Goal: Task Accomplishment & Management: Manage account settings

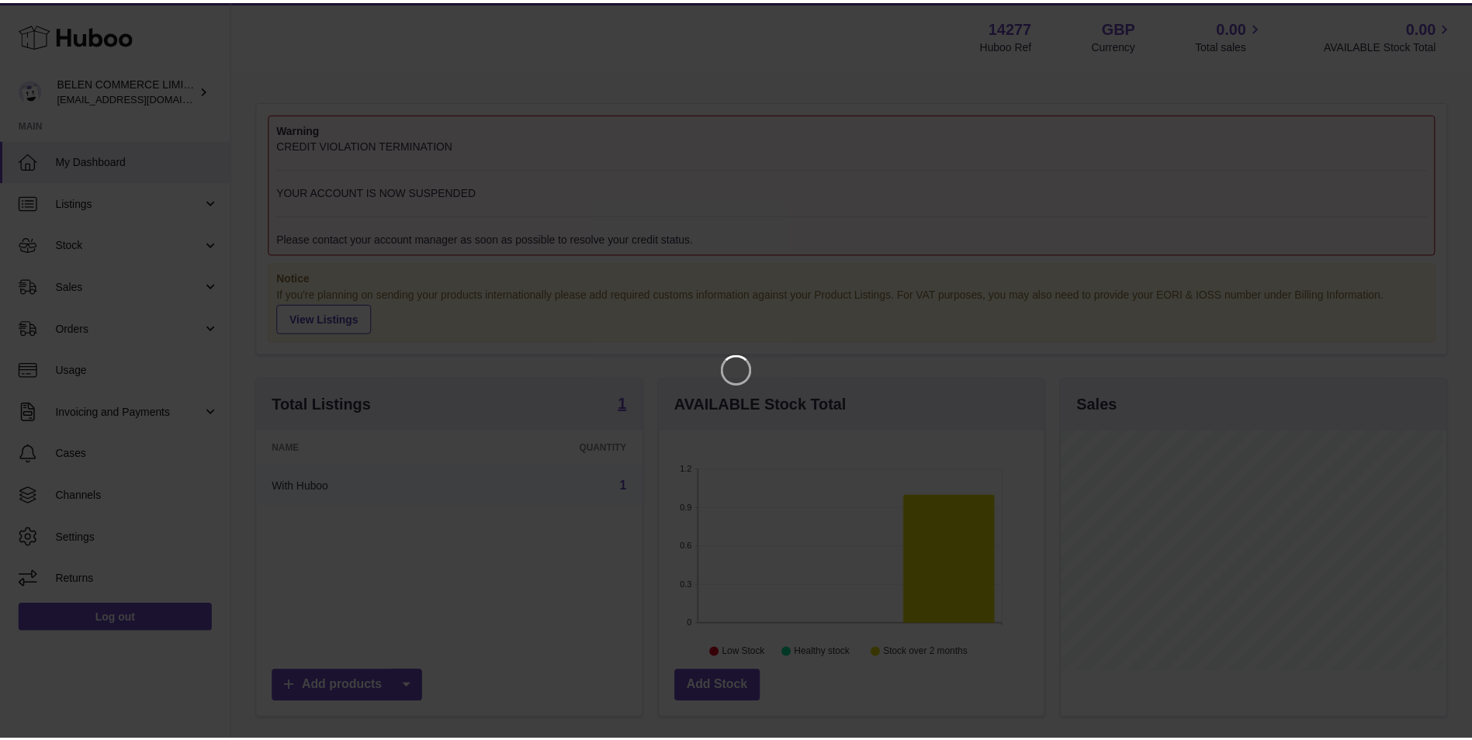
scroll to position [242, 388]
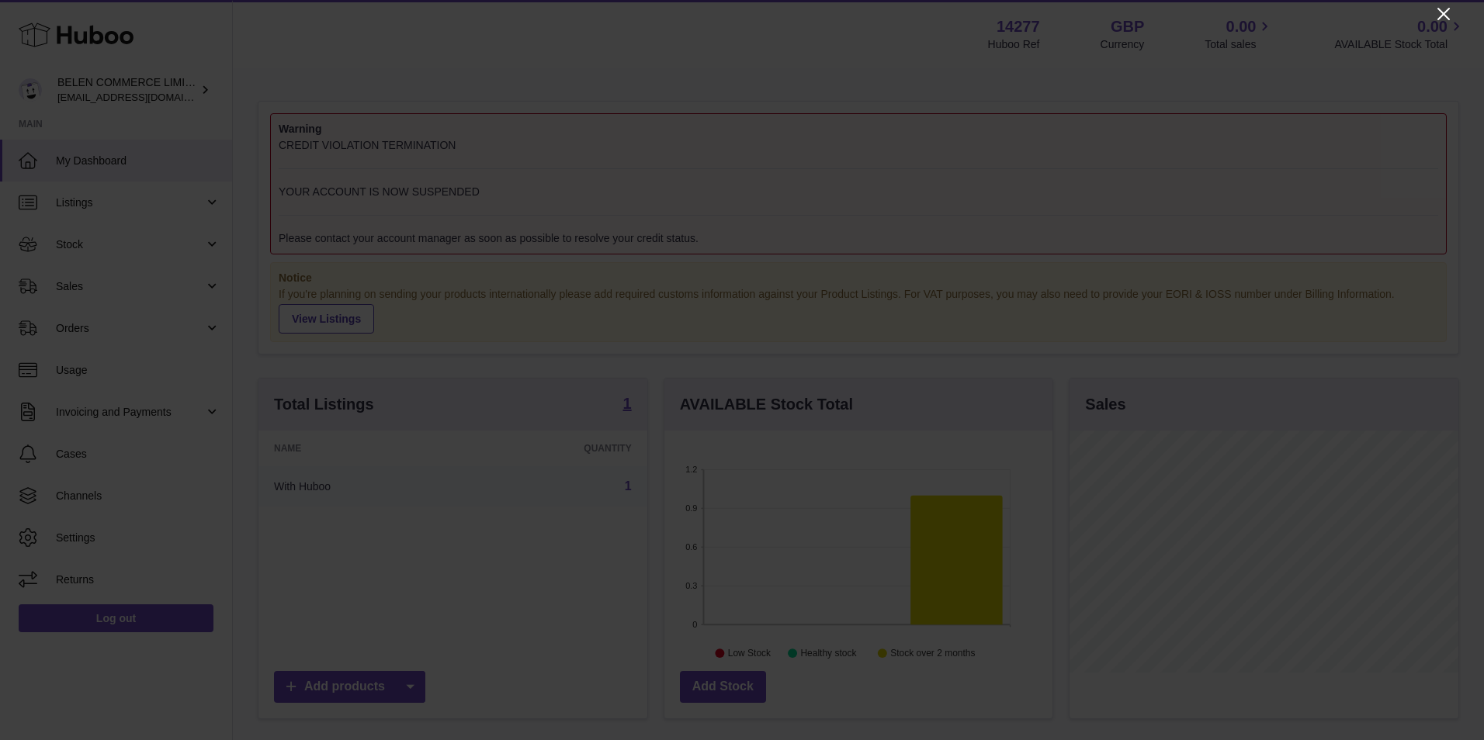
click at [1444, 9] on icon "Close" at bounding box center [1443, 14] width 19 height 19
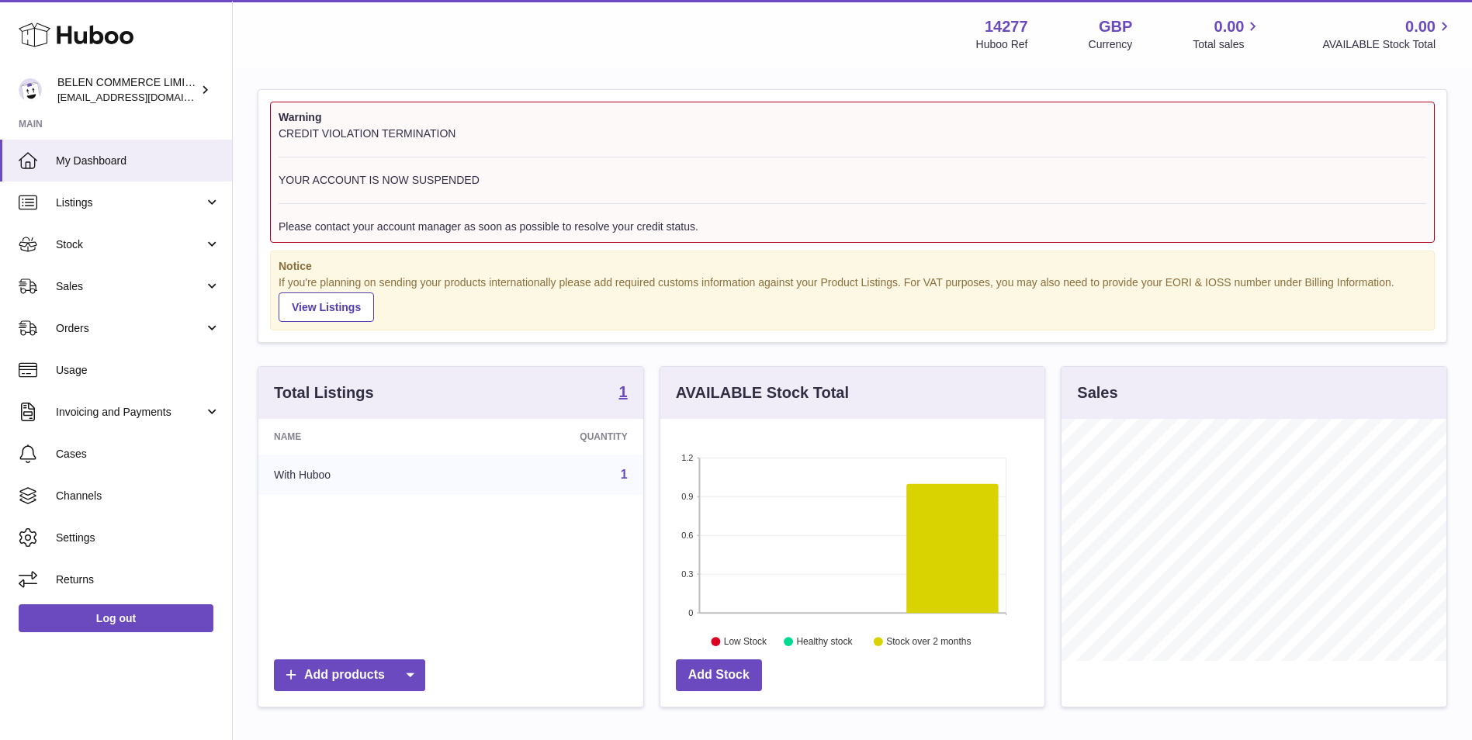
scroll to position [0, 0]
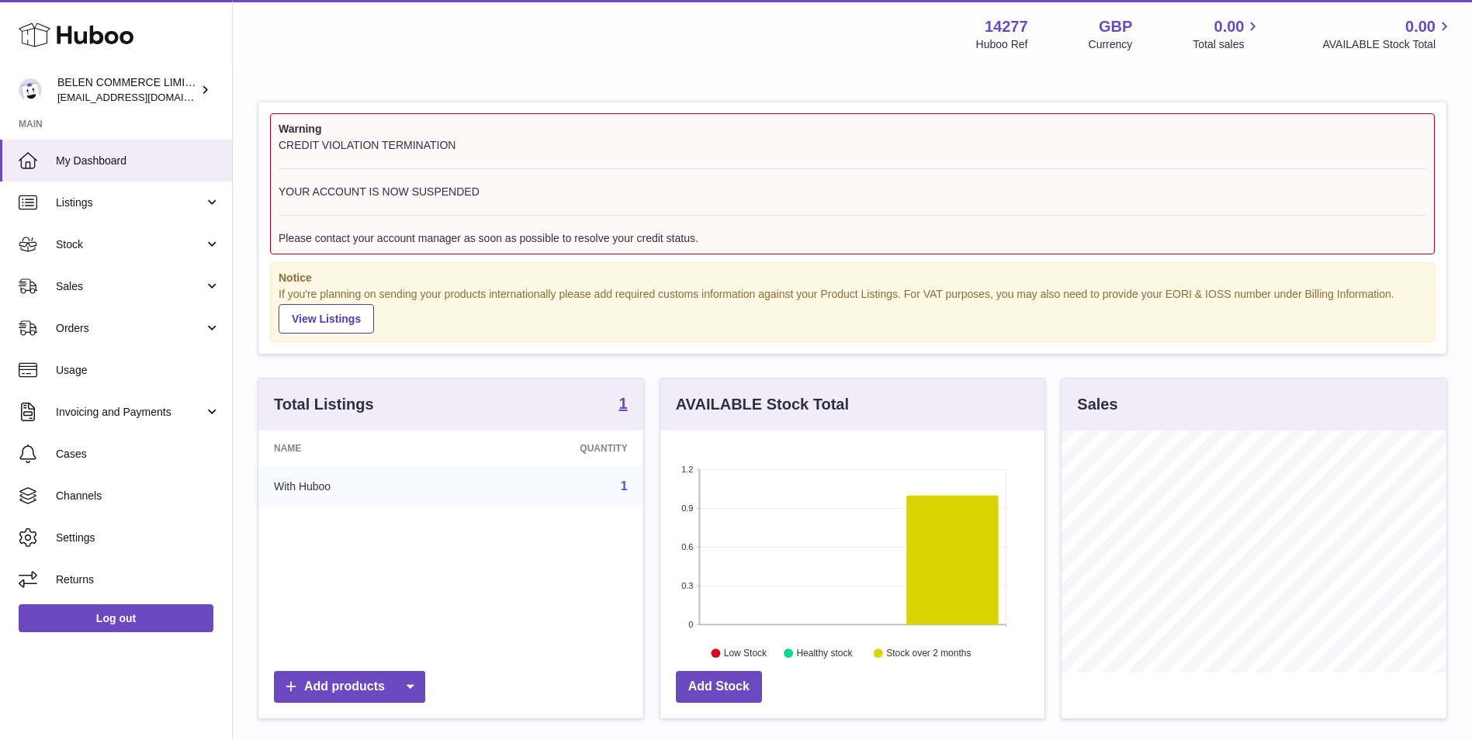
drag, startPoint x: 136, startPoint y: 86, endPoint x: 338, endPoint y: 128, distance: 206.8
click at [136, 86] on div "BELEN COMMERCE LIMITED internalAdmin-14277@internal.huboo.com" at bounding box center [127, 89] width 140 height 29
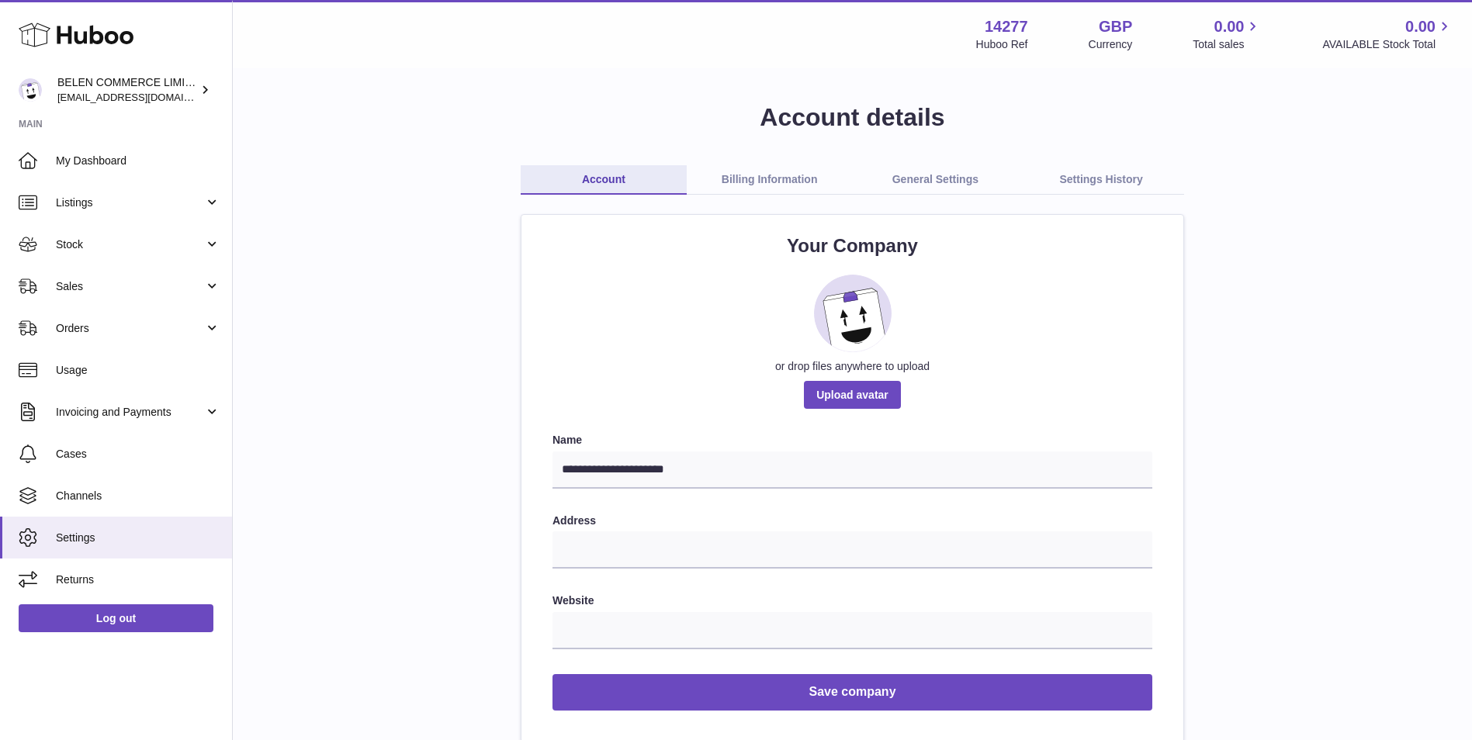
click at [753, 187] on link "Billing Information" at bounding box center [770, 179] width 166 height 29
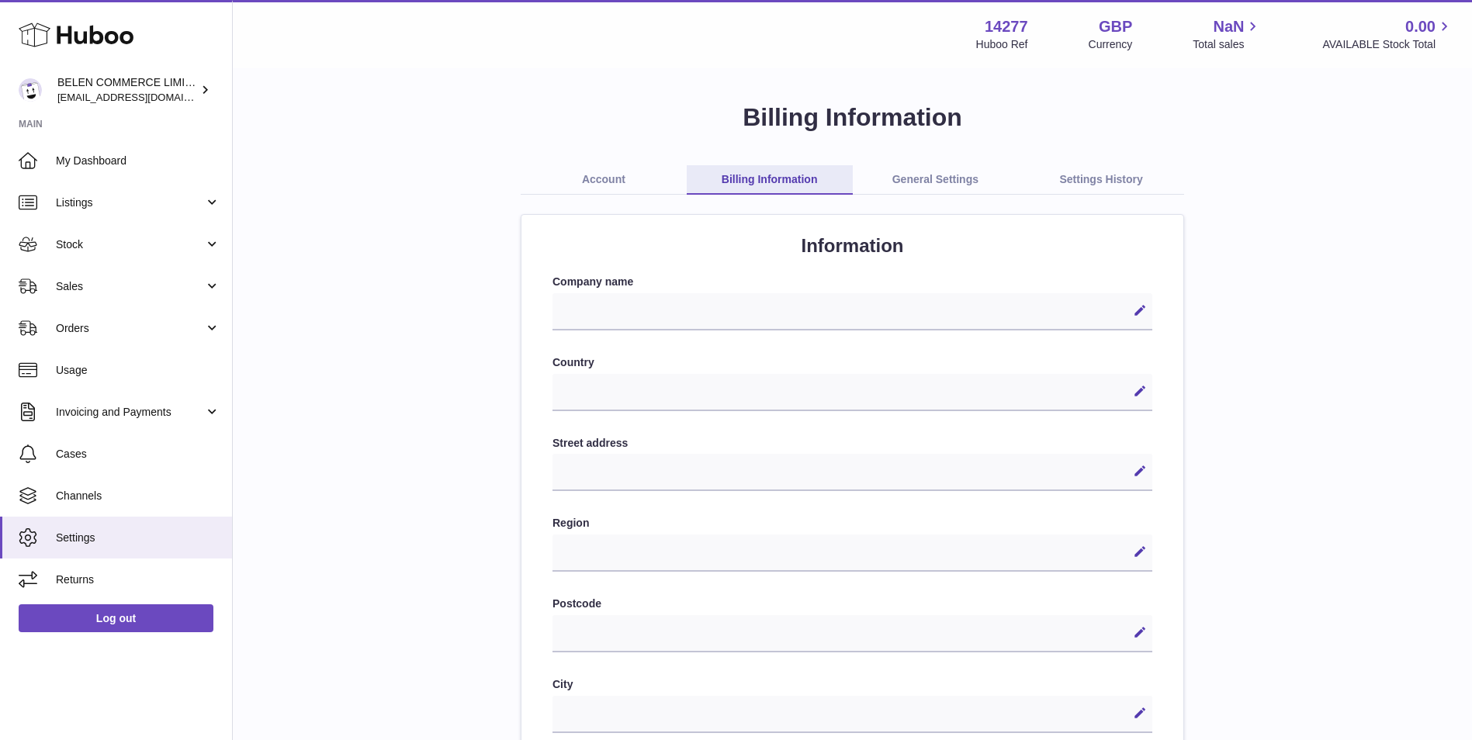
select select
click at [910, 175] on link "General Settings" at bounding box center [936, 179] width 166 height 29
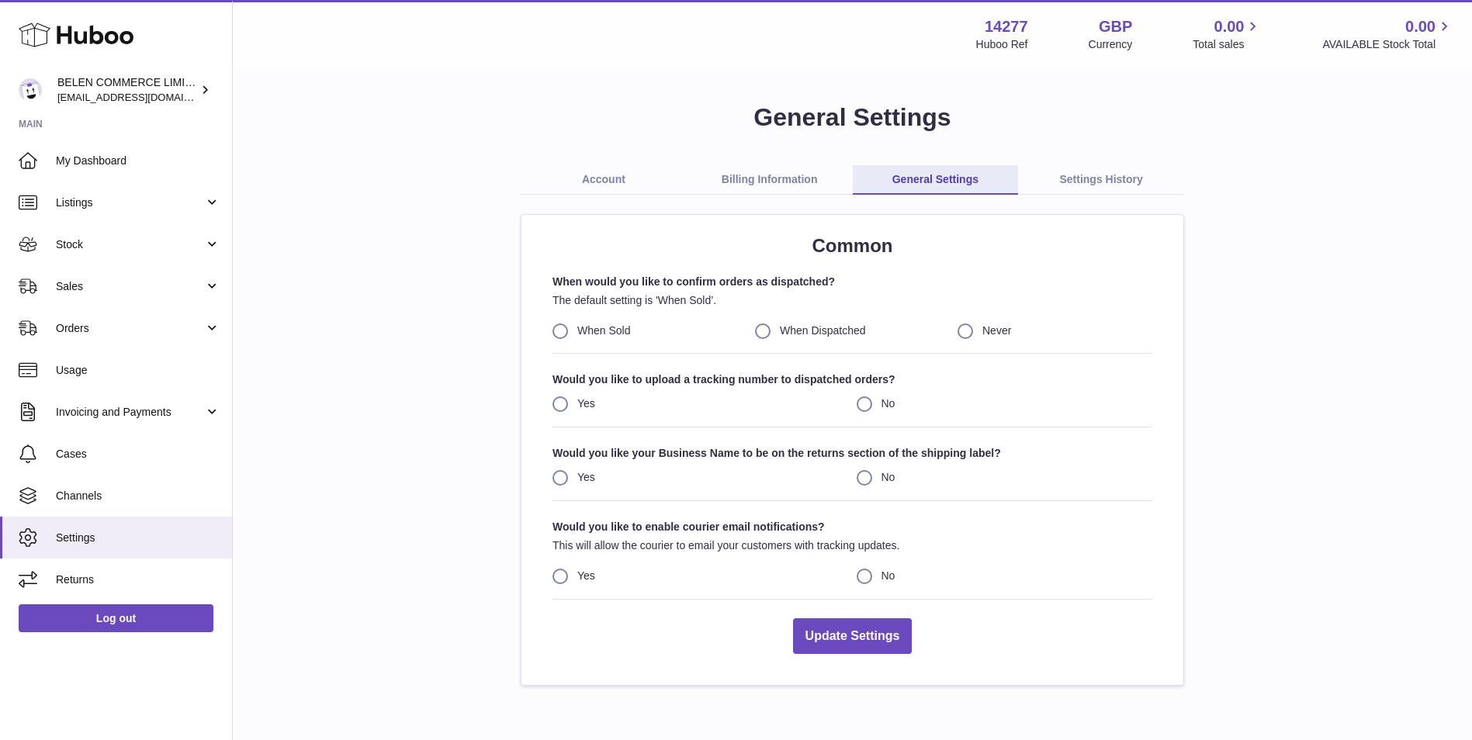
click at [616, 178] on link "Account" at bounding box center [604, 179] width 166 height 29
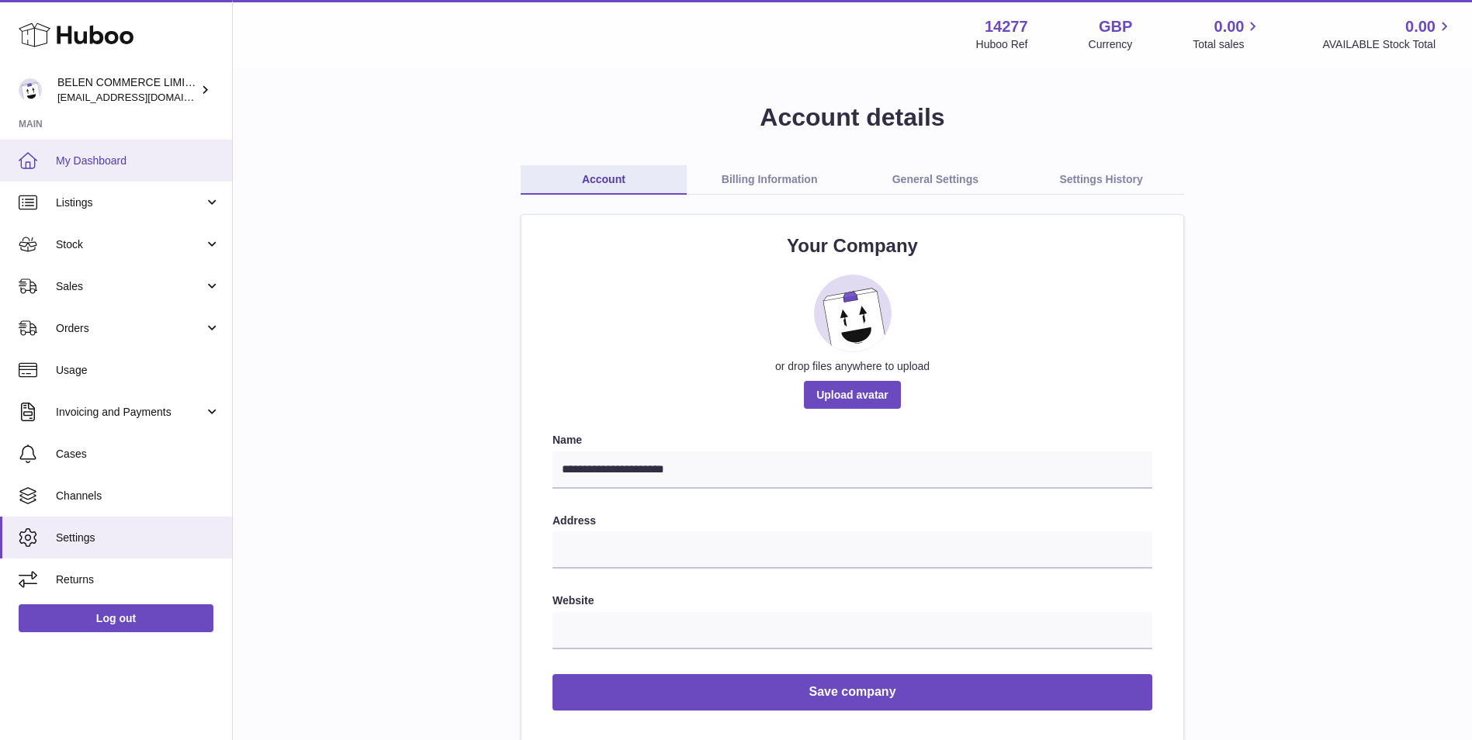
click at [99, 154] on span "My Dashboard" at bounding box center [138, 161] width 165 height 15
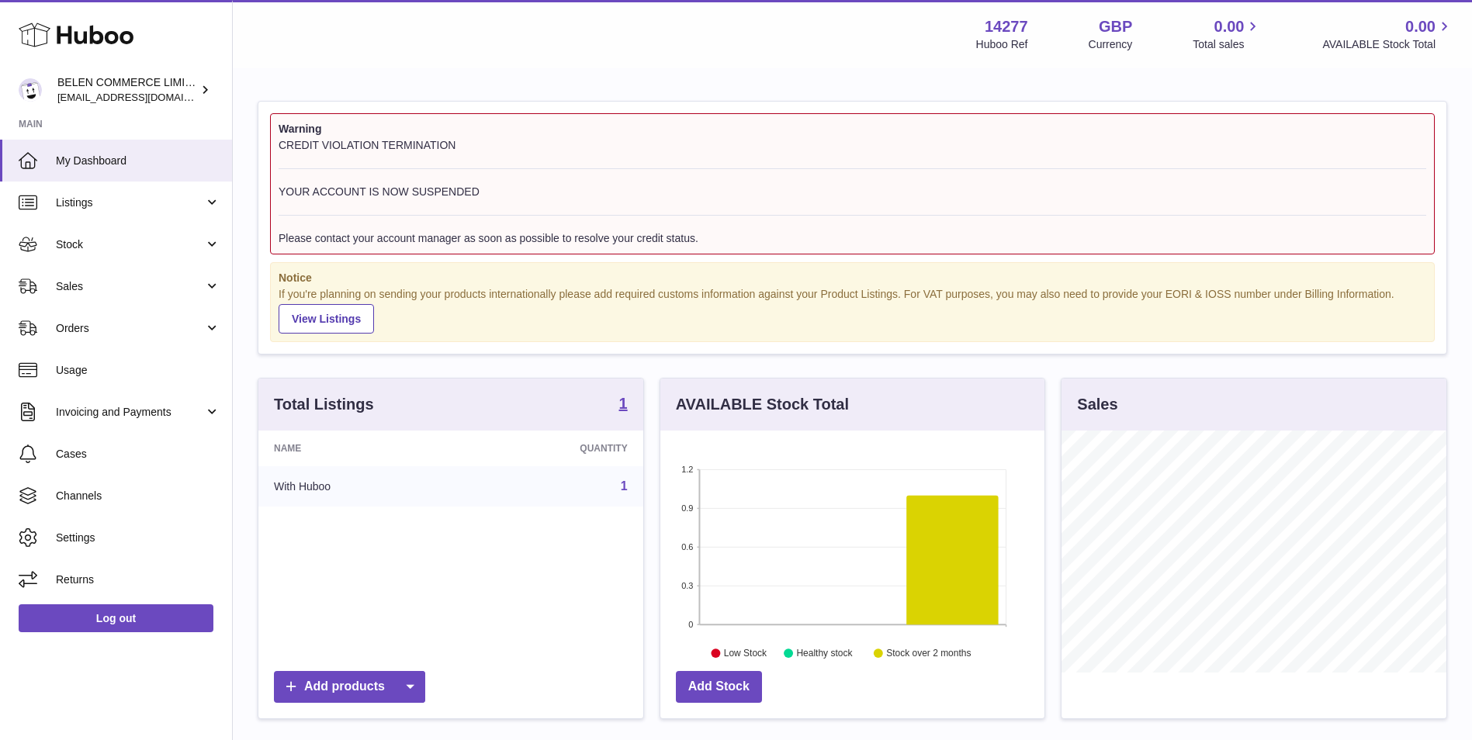
scroll to position [242, 384]
click at [122, 289] on span "Sales" at bounding box center [130, 286] width 148 height 15
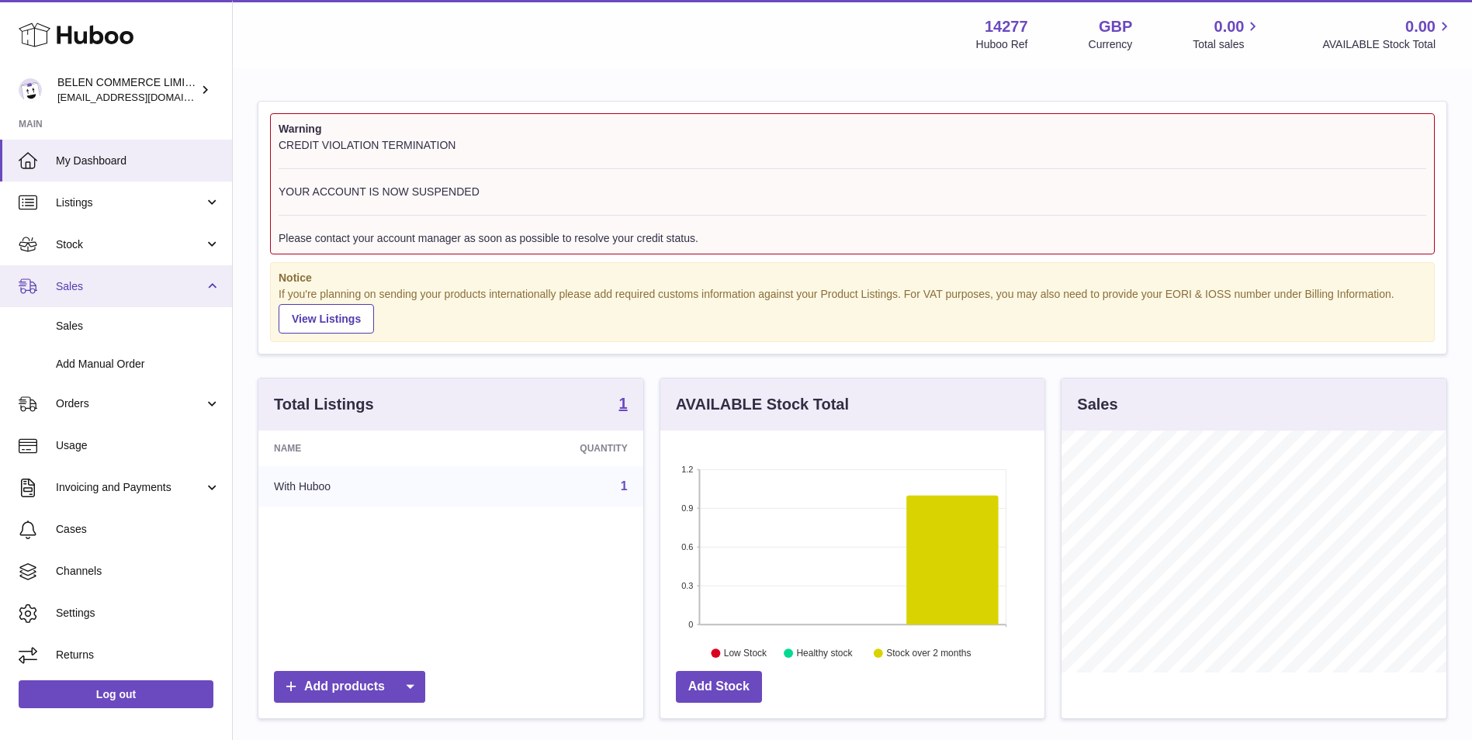
click at [119, 293] on span "Sales" at bounding box center [130, 286] width 148 height 15
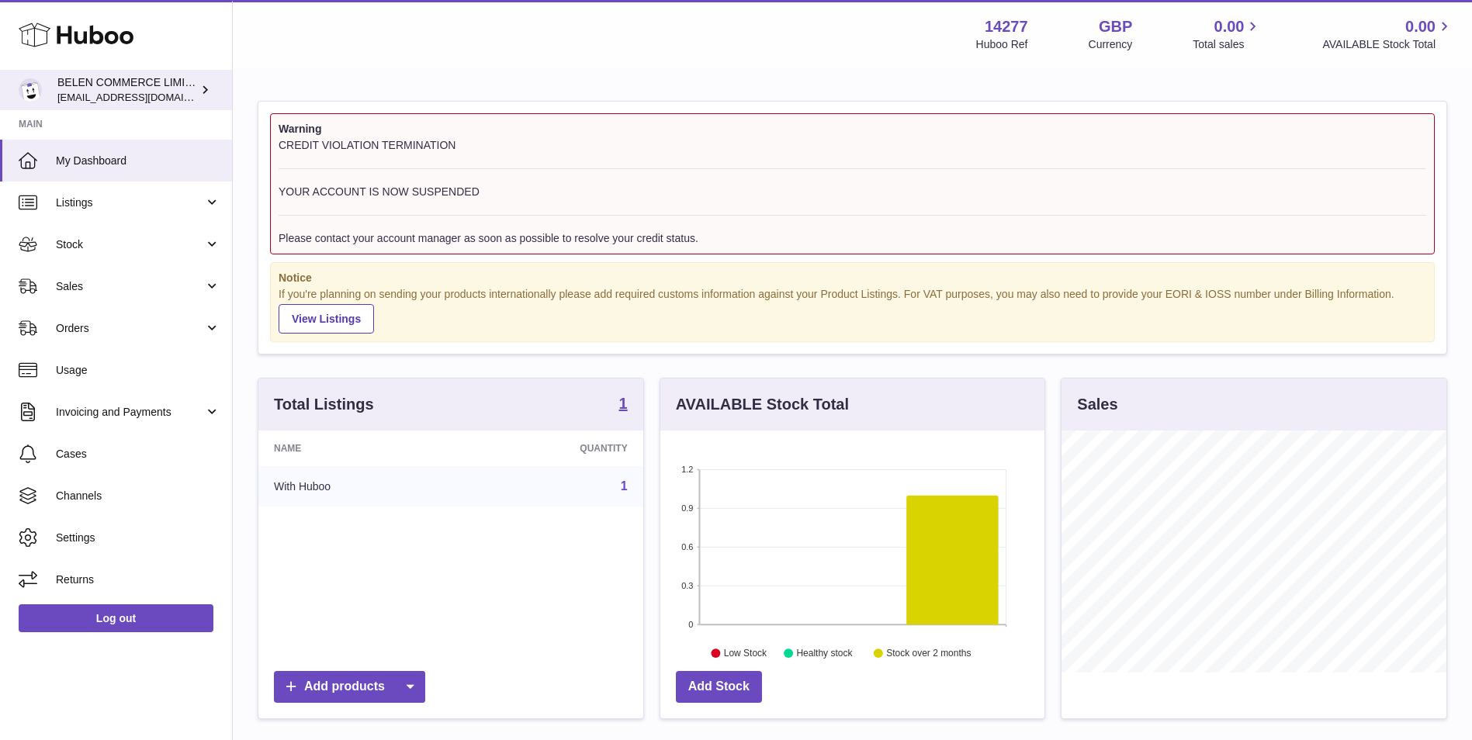
click at [145, 102] on span "[EMAIL_ADDRESS][DOMAIN_NAME]" at bounding box center [142, 97] width 171 height 12
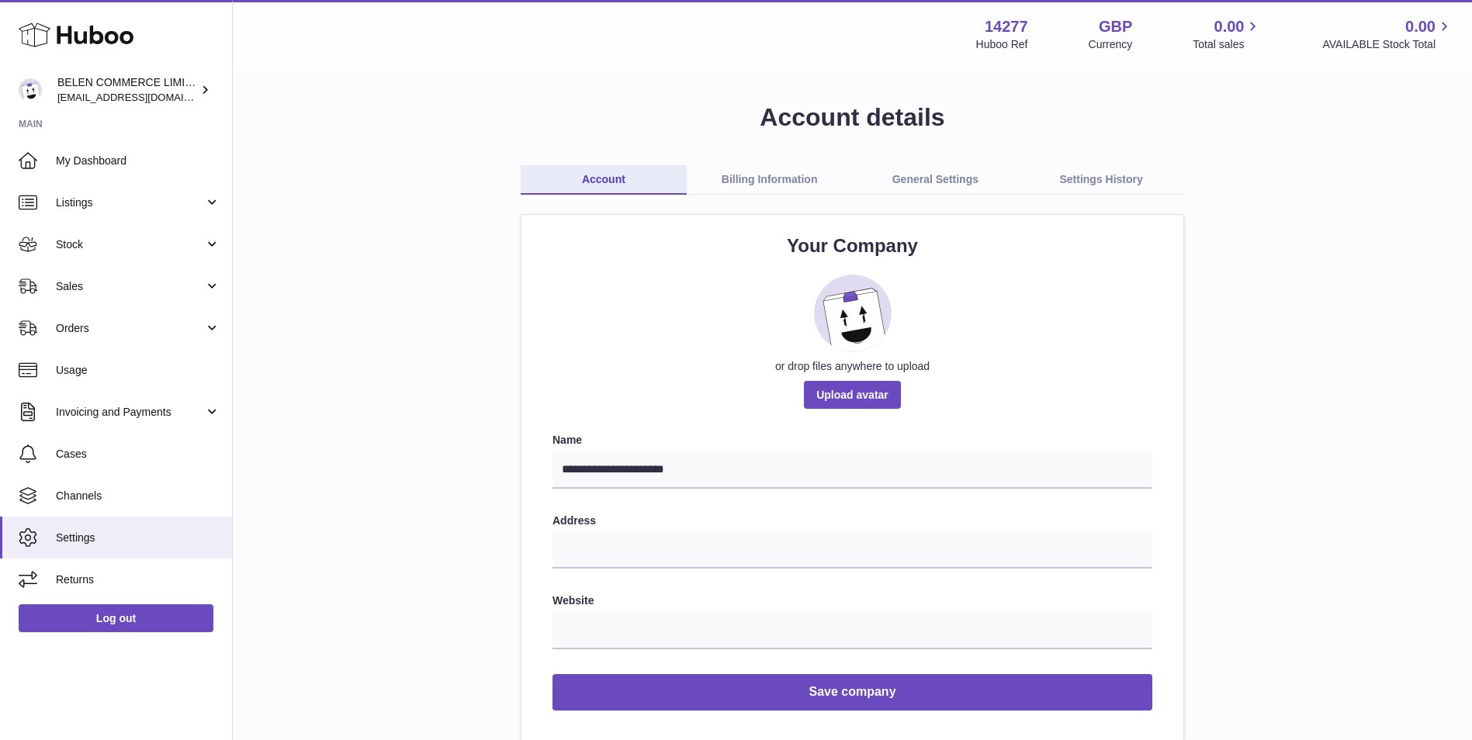
click at [757, 173] on link "Billing Information" at bounding box center [770, 179] width 166 height 29
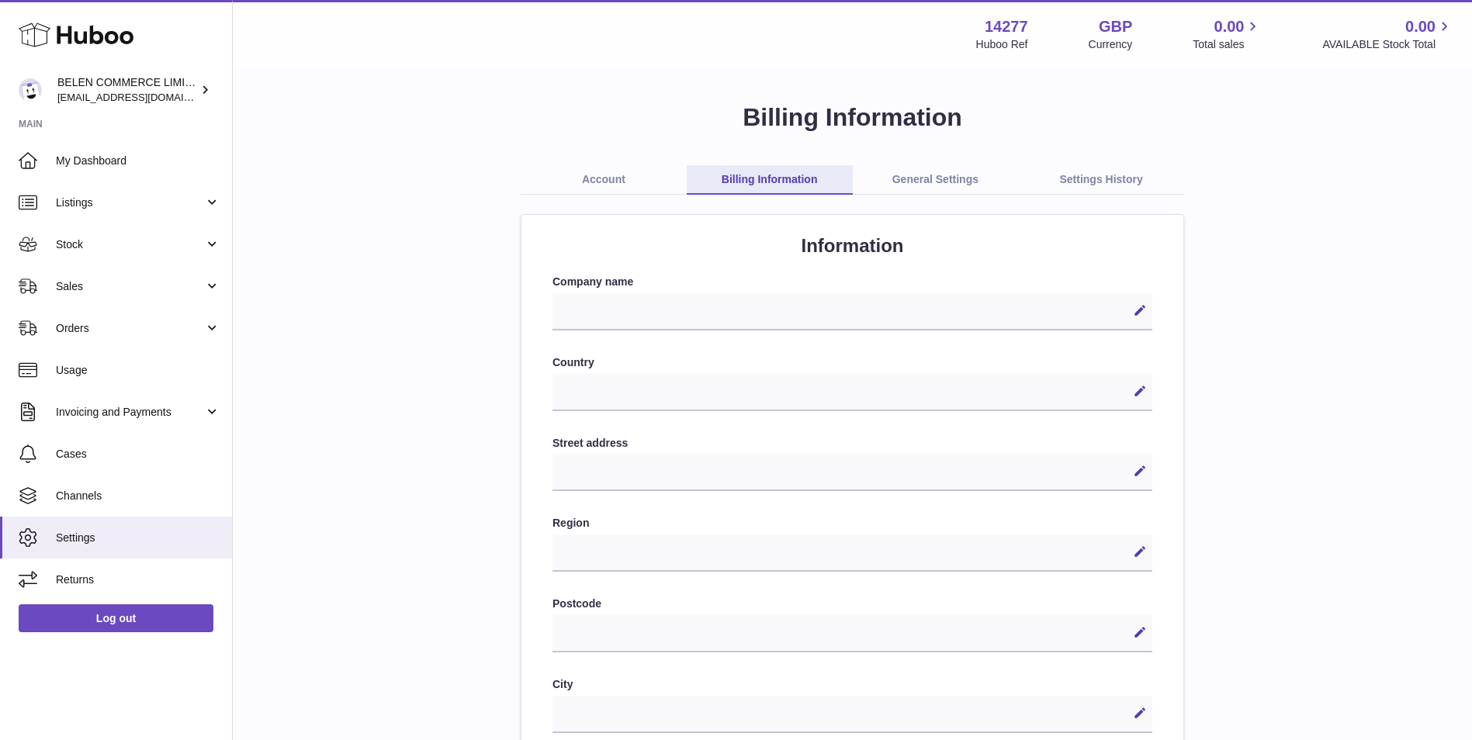
select select
click at [795, 184] on div "**********" at bounding box center [852, 643] width 1239 height 1287
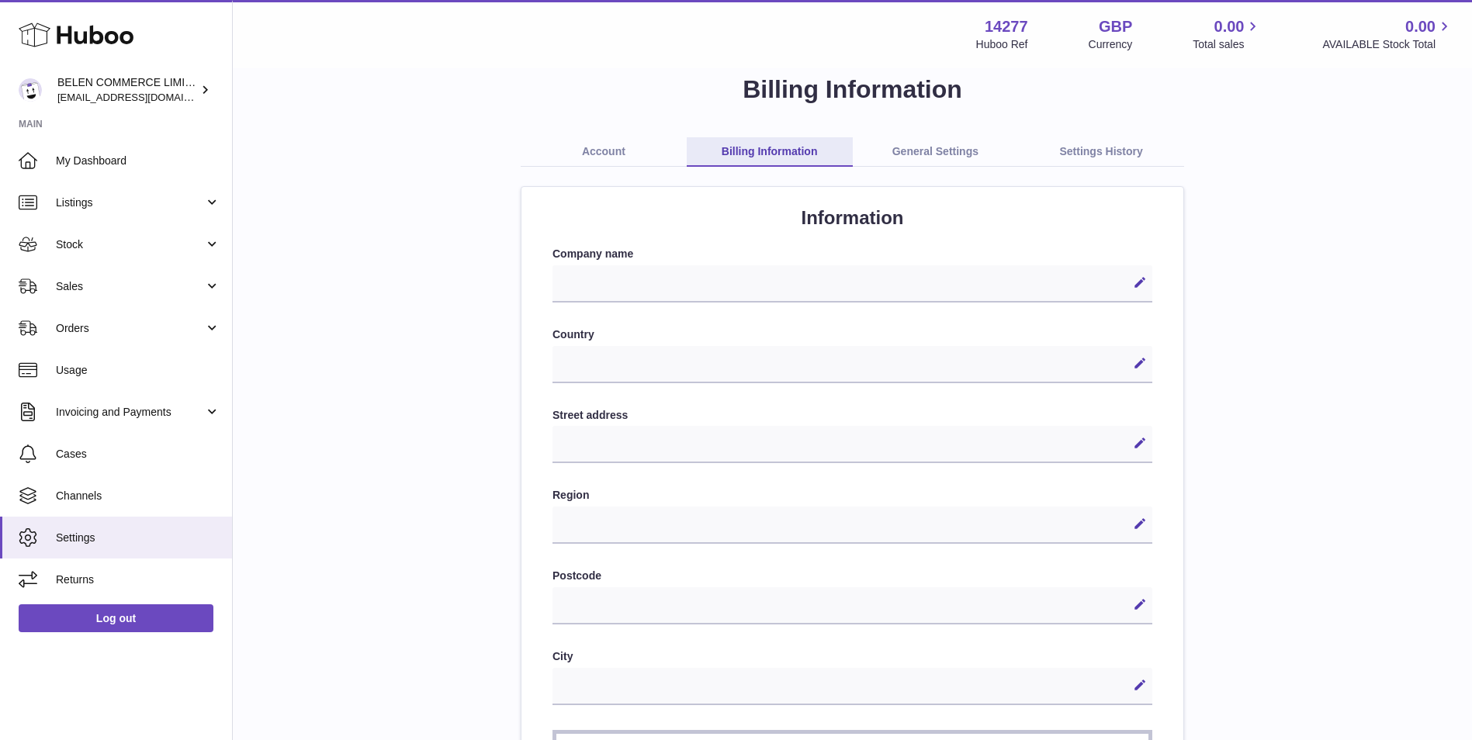
scroll to position [17, 0]
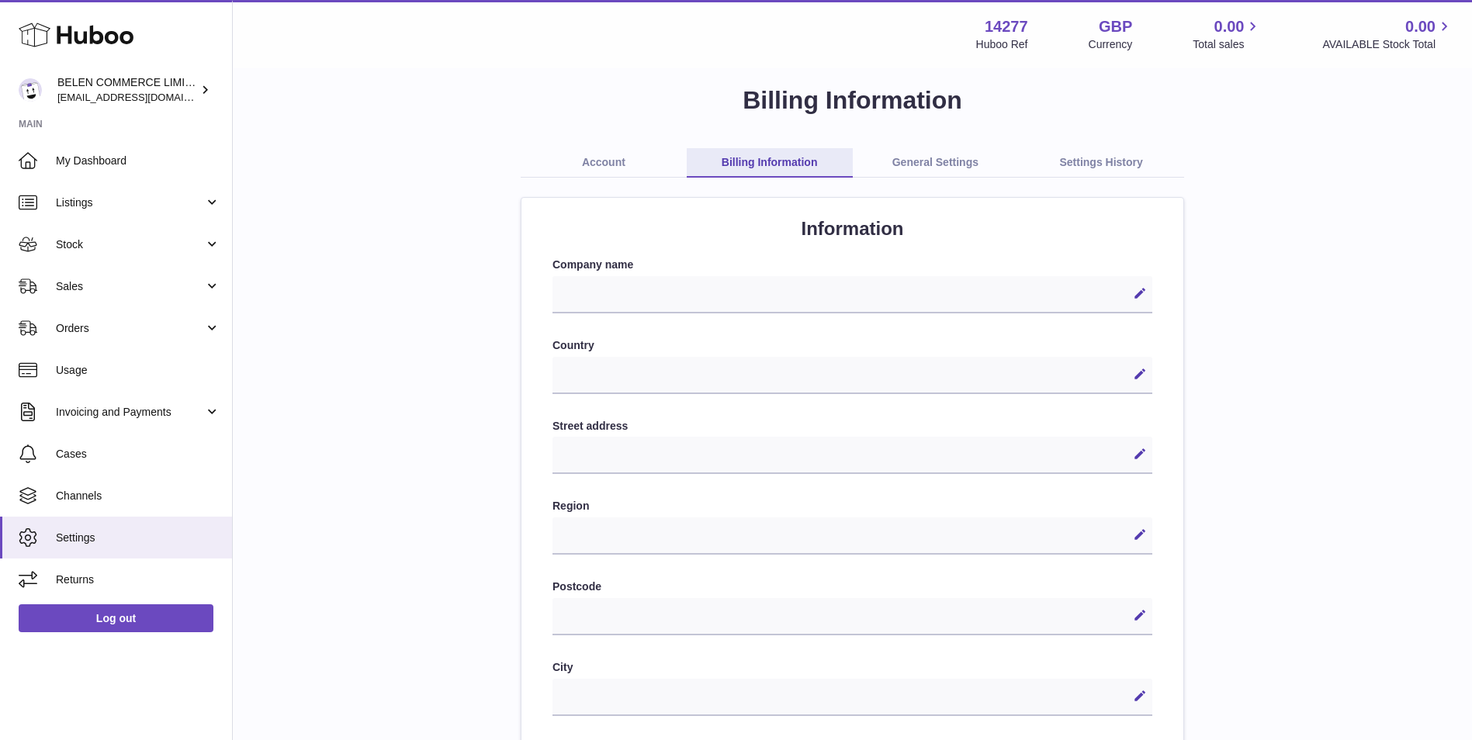
click at [934, 158] on link "General Settings" at bounding box center [936, 162] width 166 height 29
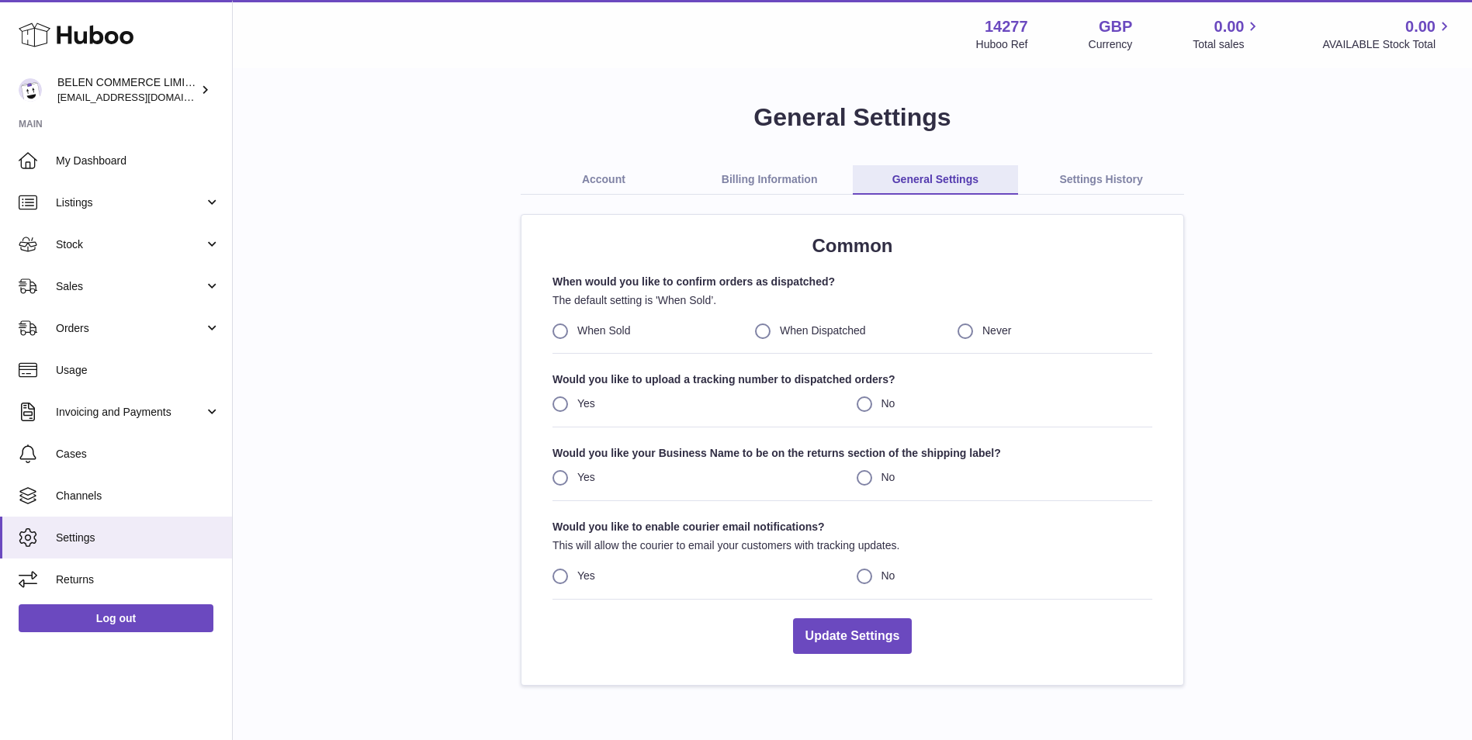
click at [719, 180] on link "Billing Information" at bounding box center [770, 179] width 166 height 29
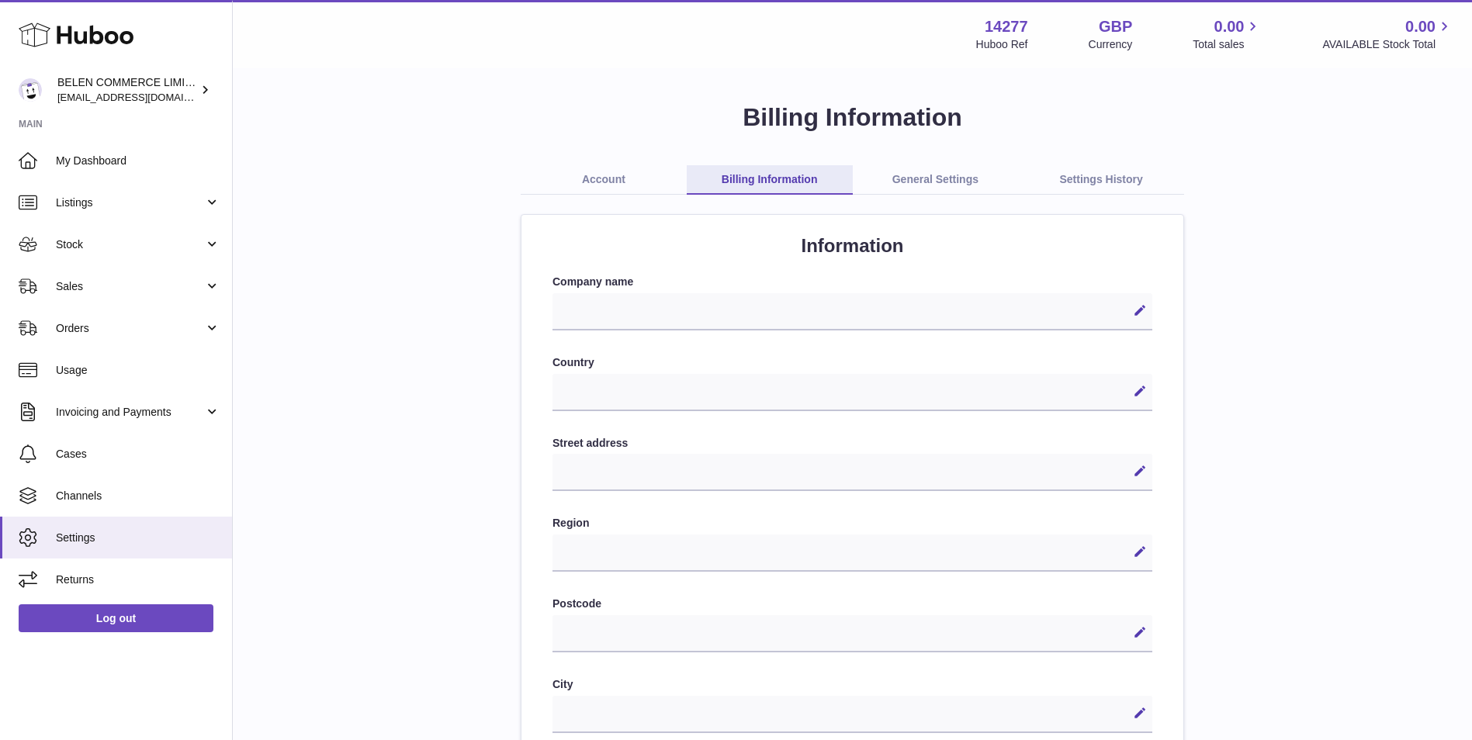
select select
click at [130, 88] on div "BELEN COMMERCE LIMITED internalAdmin-14277@internal.huboo.com" at bounding box center [127, 89] width 140 height 29
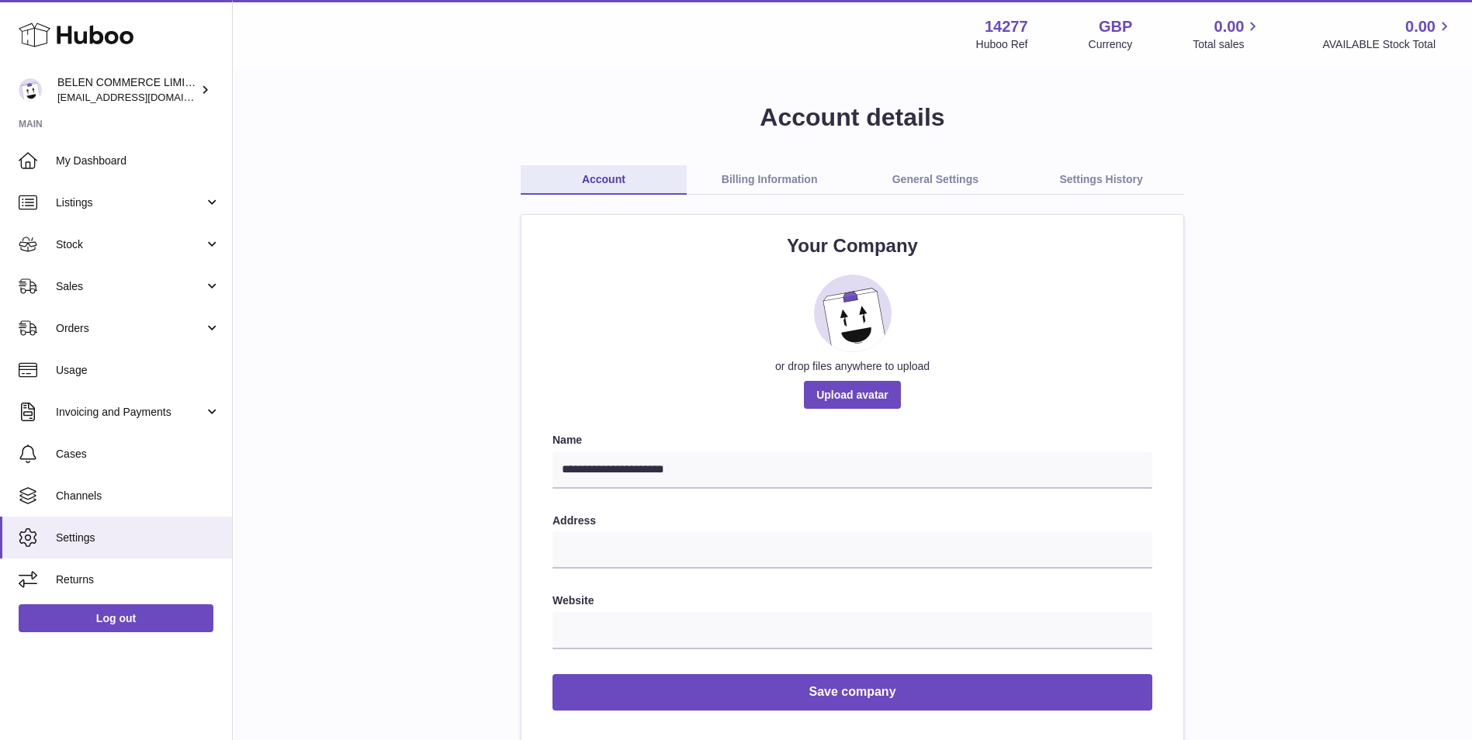
click at [771, 171] on link "Billing Information" at bounding box center [770, 179] width 166 height 29
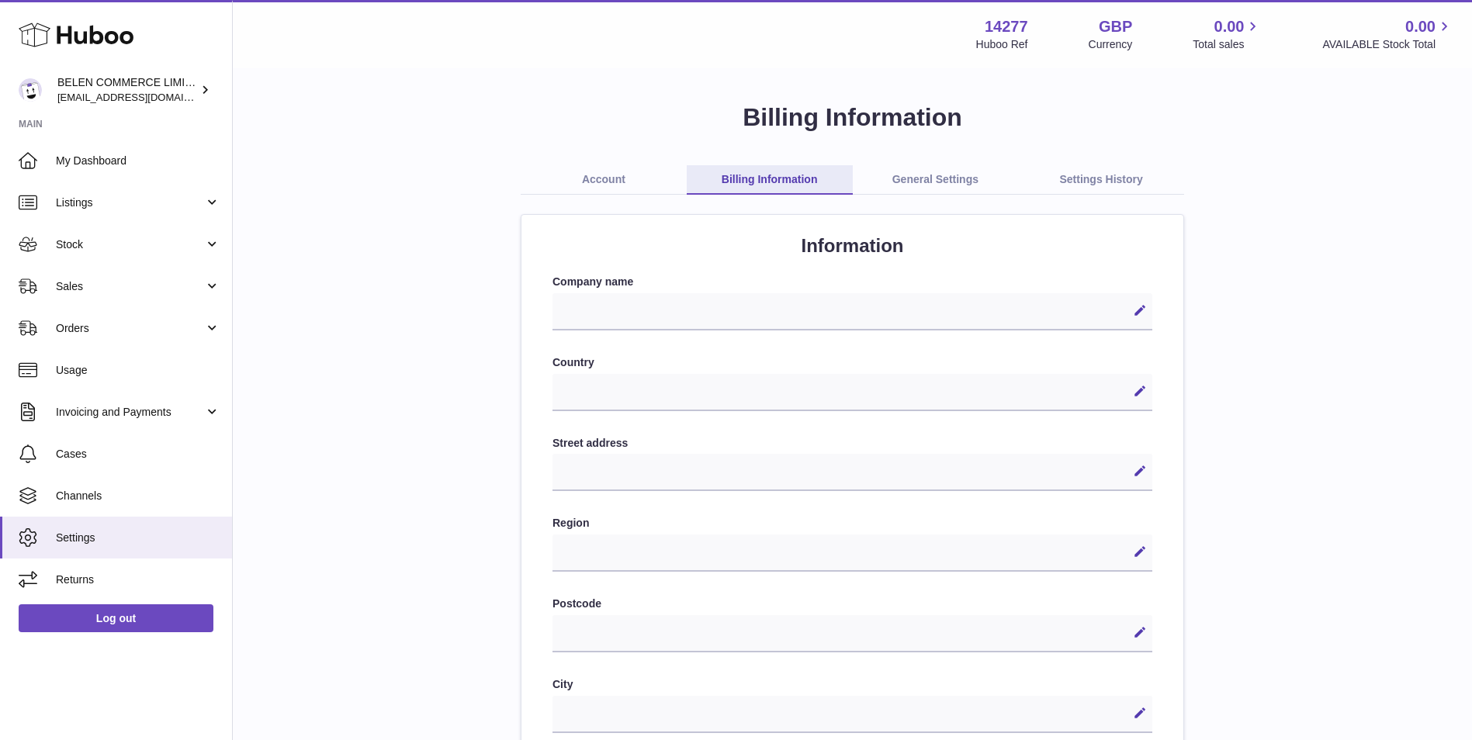
select select
drag, startPoint x: 951, startPoint y: 166, endPoint x: 950, endPoint y: 179, distance: 13.2
click at [950, 165] on link "General Settings" at bounding box center [936, 179] width 166 height 29
click at [953, 176] on link "General Settings" at bounding box center [936, 179] width 166 height 29
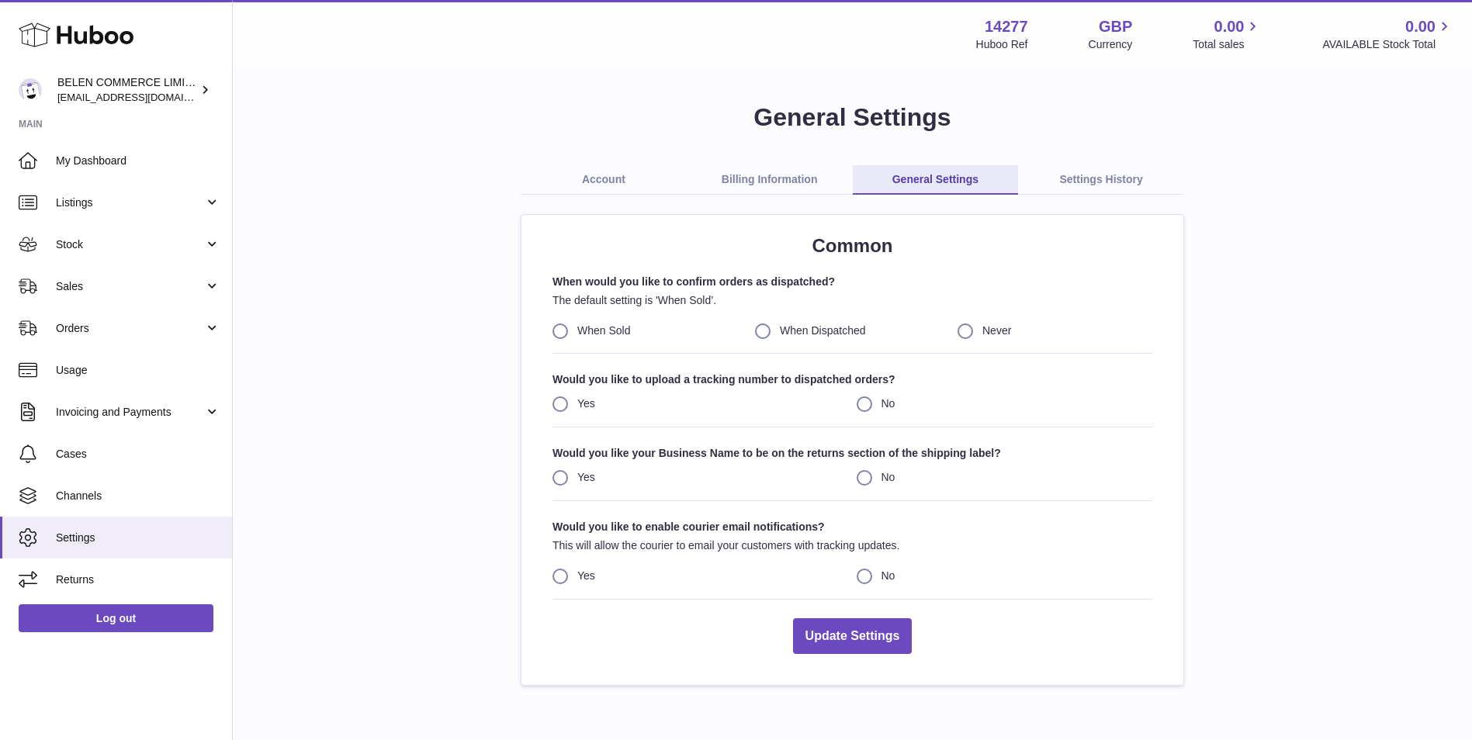
click at [1114, 183] on link "Settings History" at bounding box center [1101, 179] width 166 height 29
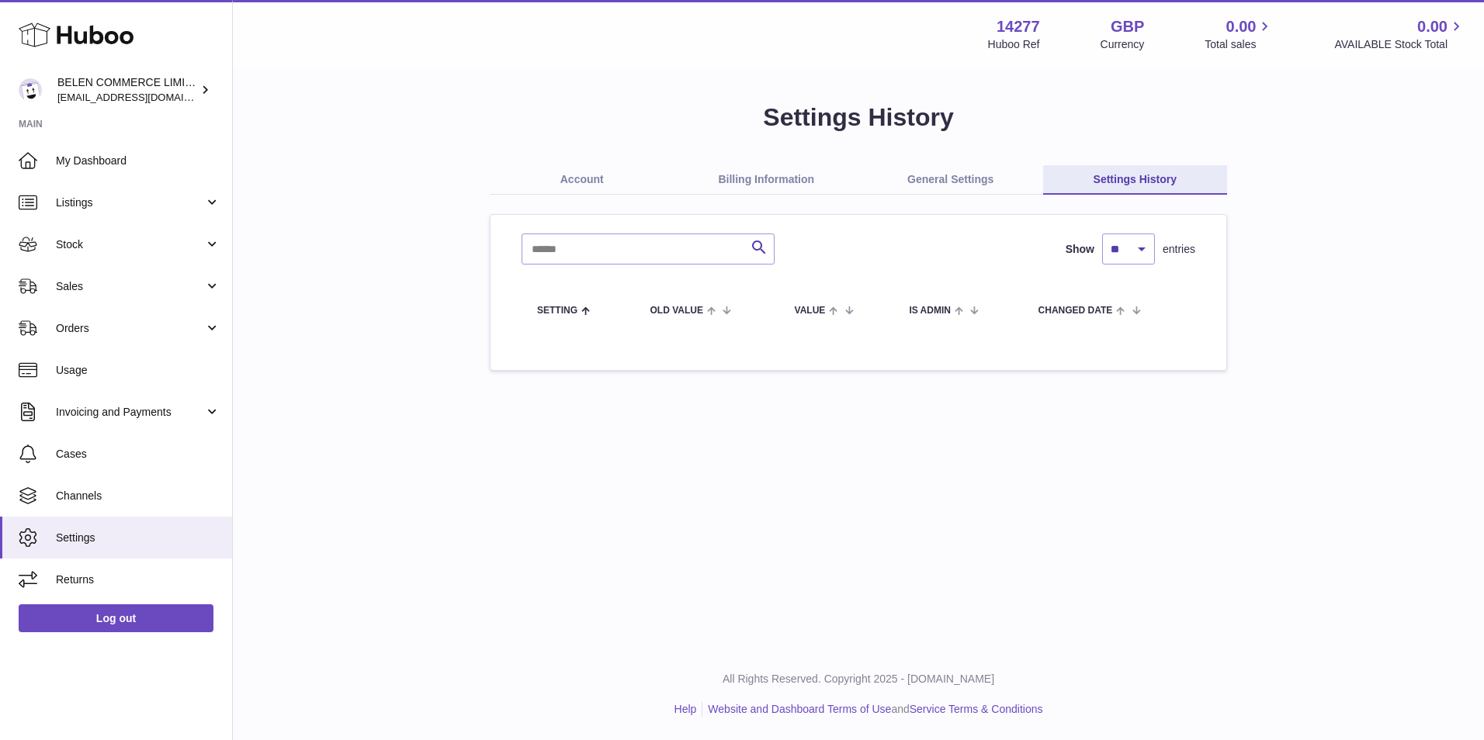
click at [767, 183] on link "Billing Information" at bounding box center [766, 179] width 185 height 29
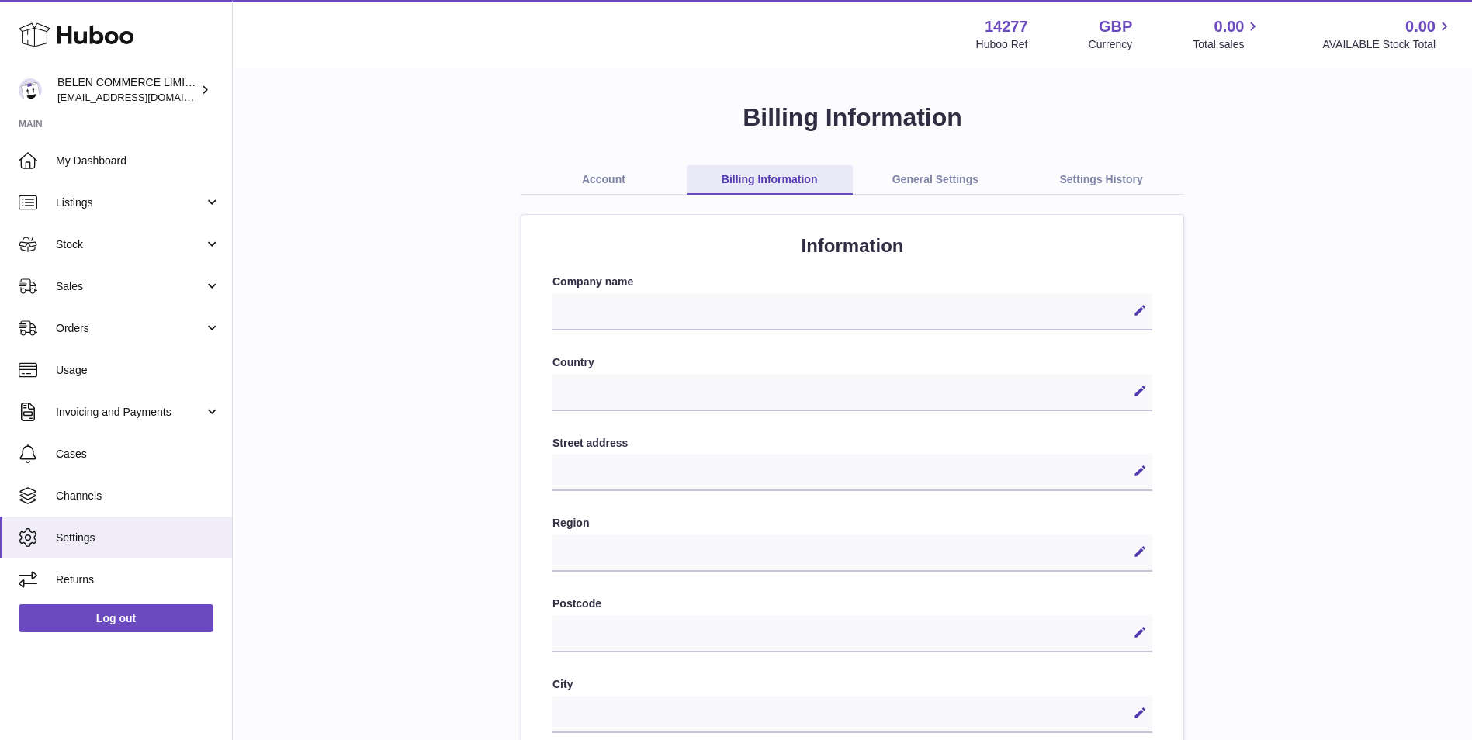
select select
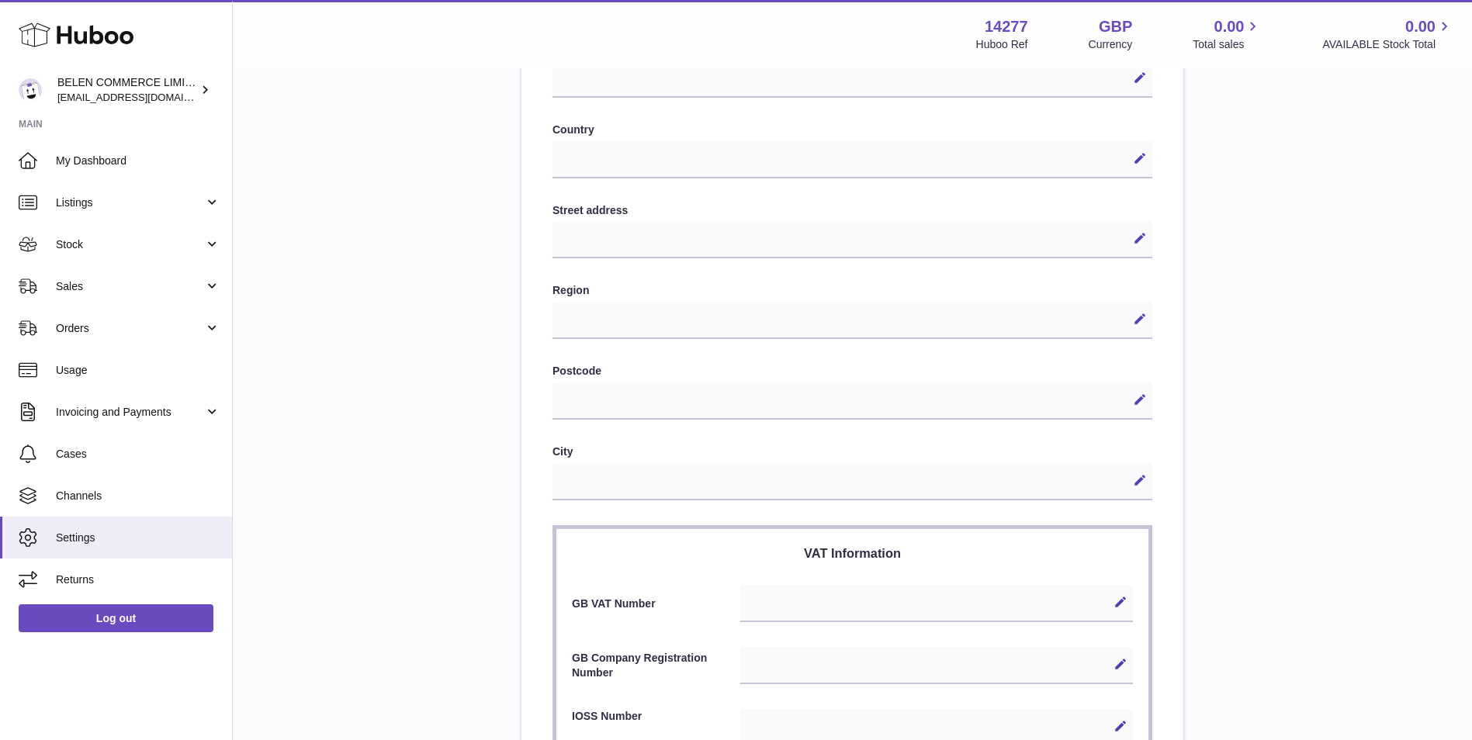
scroll to position [466, 0]
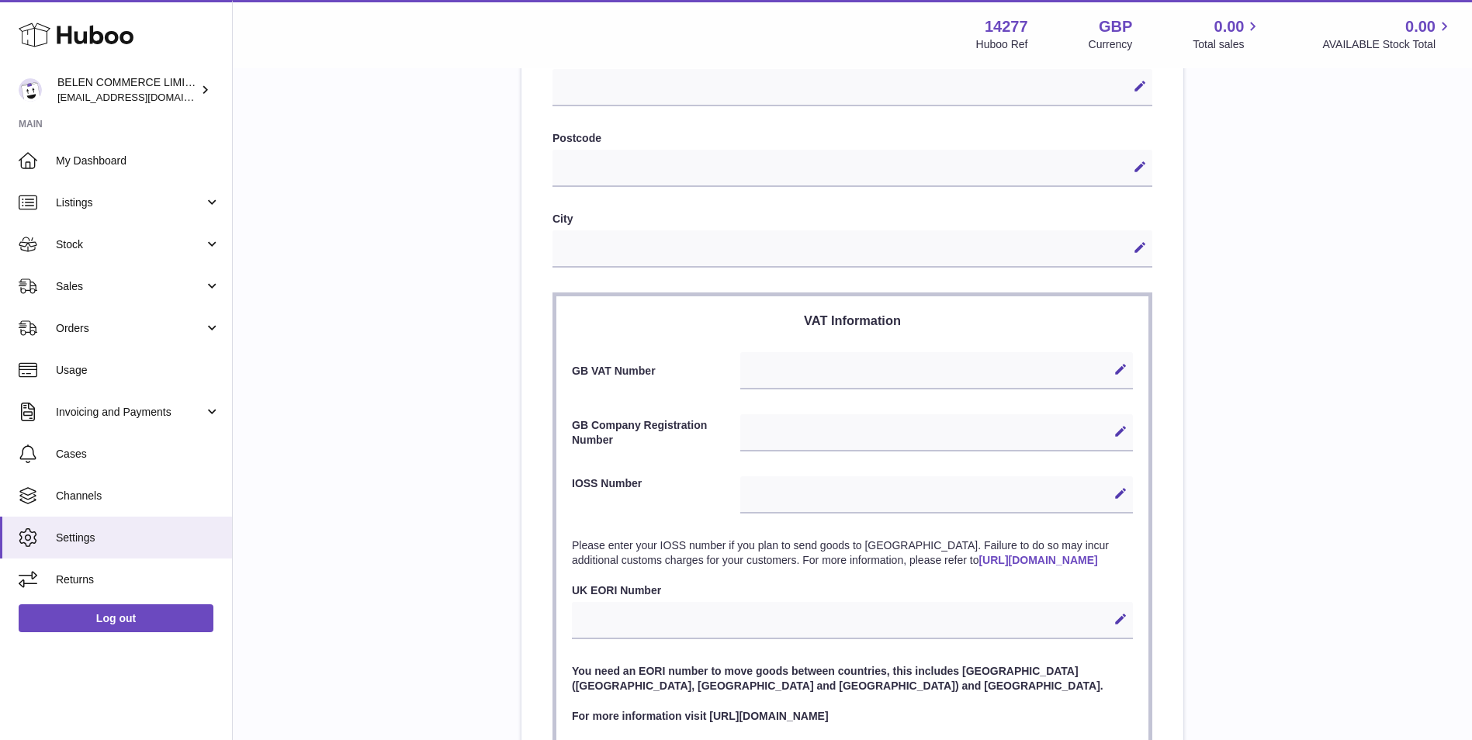
click at [774, 434] on div "Edit Cancel Save" at bounding box center [936, 432] width 393 height 37
click at [786, 444] on div "Edit Cancel Save" at bounding box center [936, 432] width 393 height 37
click at [1115, 430] on icon at bounding box center [1121, 431] width 14 height 14
paste input "********"
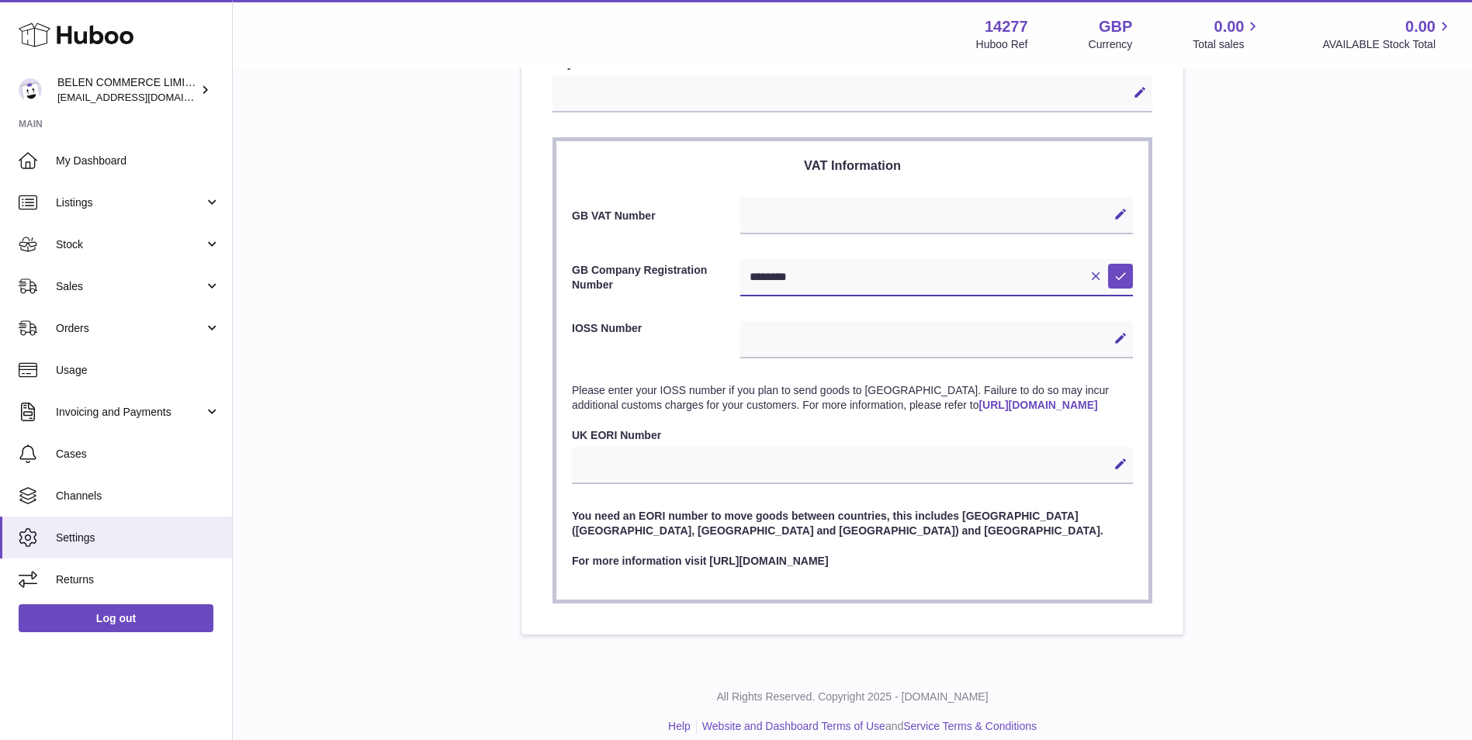
scroll to position [653, 0]
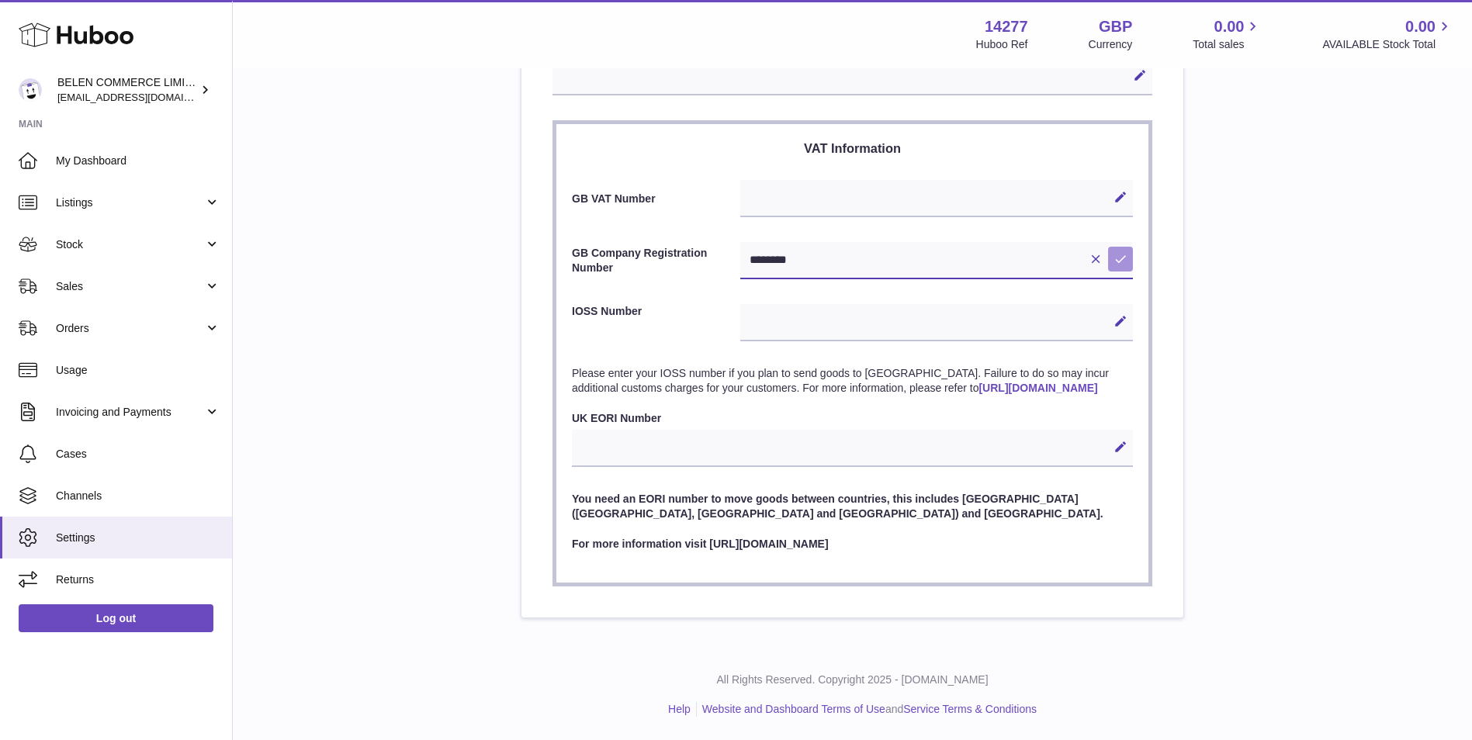
type input "********"
click at [1120, 252] on icon at bounding box center [1121, 259] width 14 height 14
click at [1278, 427] on div "**********" at bounding box center [853, 40] width 1190 height 1155
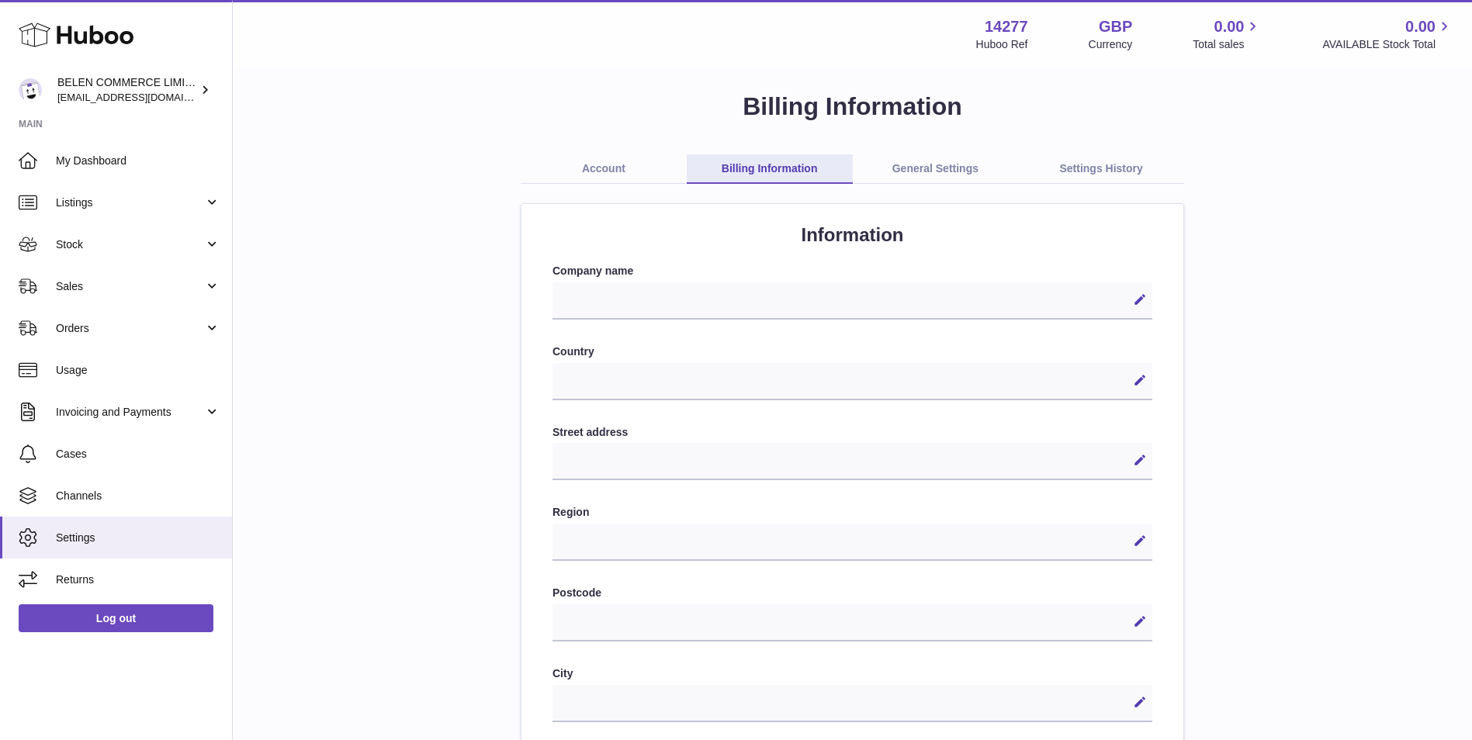
scroll to position [0, 0]
